Goal: Transaction & Acquisition: Purchase product/service

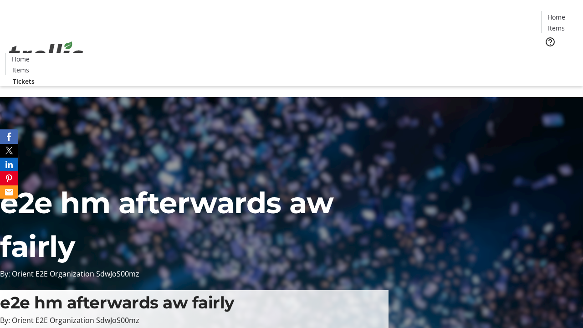
click at [549, 53] on span "Tickets" at bounding box center [560, 58] width 22 height 10
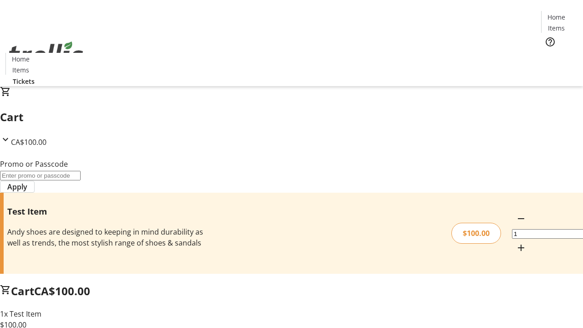
type input "FLAT"
